Goal: Task Accomplishment & Management: Manage account settings

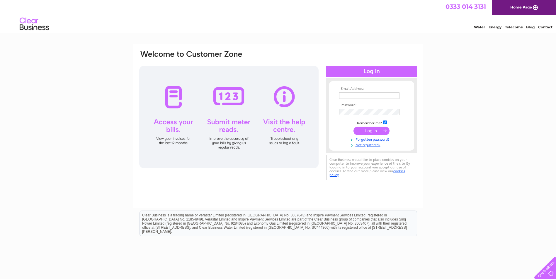
click at [351, 98] on input "text" at bounding box center [369, 96] width 60 height 6
type input "info@rtabuilders.co.uk"
click at [367, 132] on input "submit" at bounding box center [371, 131] width 36 height 8
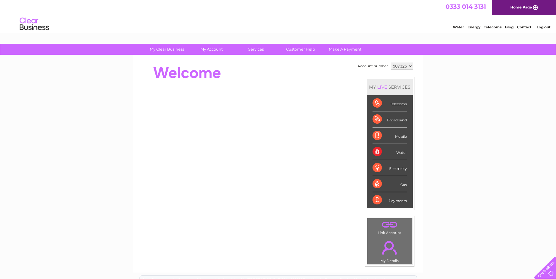
click at [410, 65] on select "507326 904407" at bounding box center [402, 66] width 22 height 7
select select "904407"
click at [391, 63] on select "507326 904407" at bounding box center [402, 66] width 22 height 7
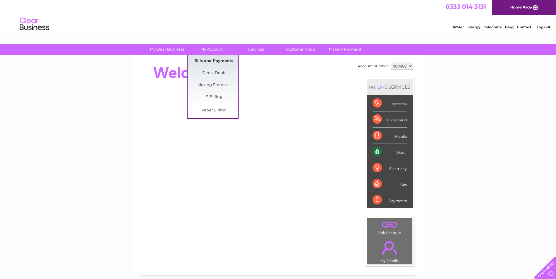
click at [210, 60] on link "Bills and Payments" at bounding box center [214, 61] width 48 height 12
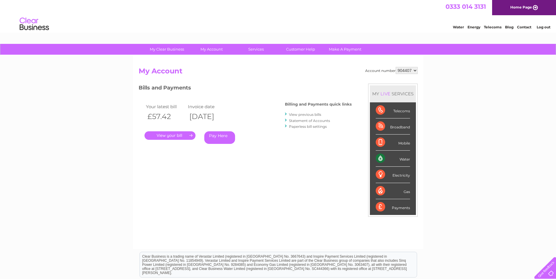
click at [171, 136] on link "." at bounding box center [169, 136] width 51 height 8
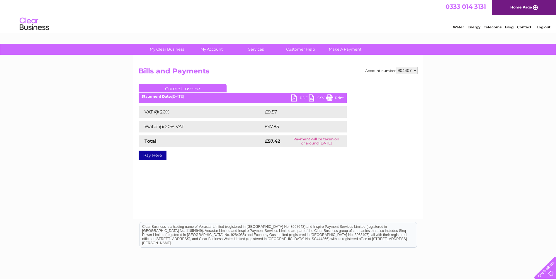
click at [292, 98] on link "PDF" at bounding box center [300, 99] width 18 height 8
